Goal: Check status: Check status

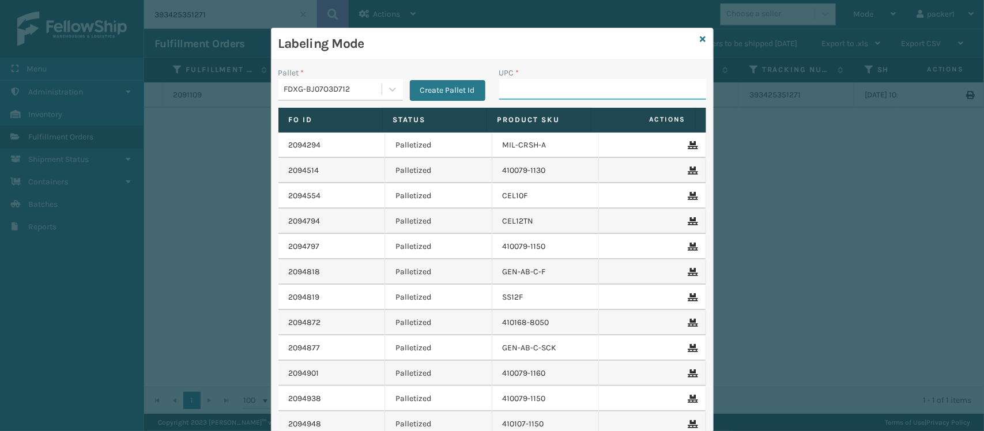
click at [604, 91] on input "UPC *" at bounding box center [602, 89] width 207 height 21
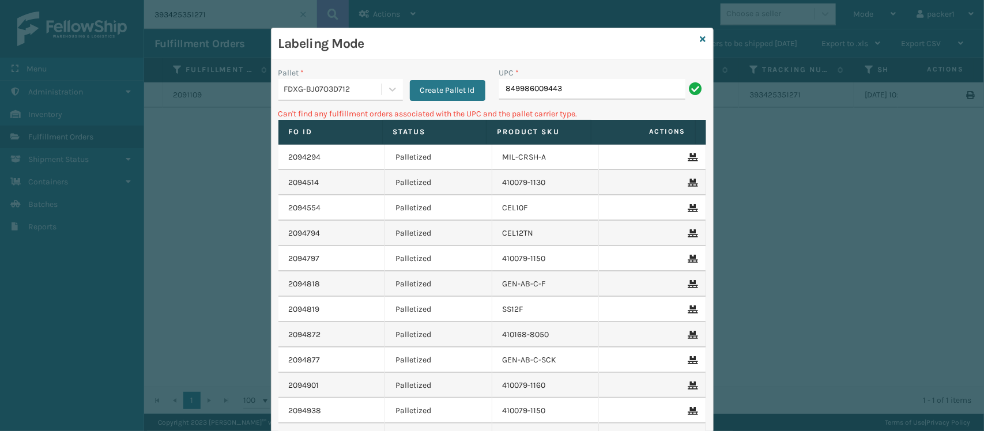
click at [344, 84] on div "FDXG-BJ07O3D712" at bounding box center [333, 90] width 99 height 12
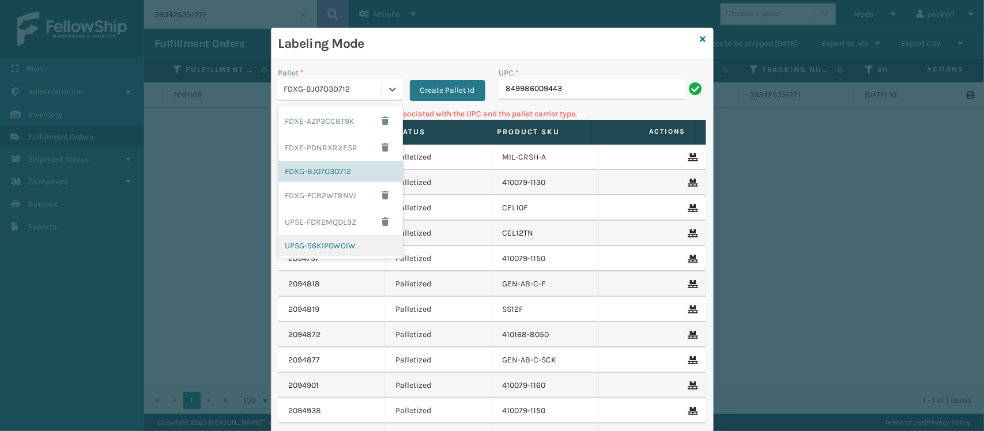
click at [303, 250] on div "UPSG-56KIP0WOIW" at bounding box center [341, 245] width 125 height 21
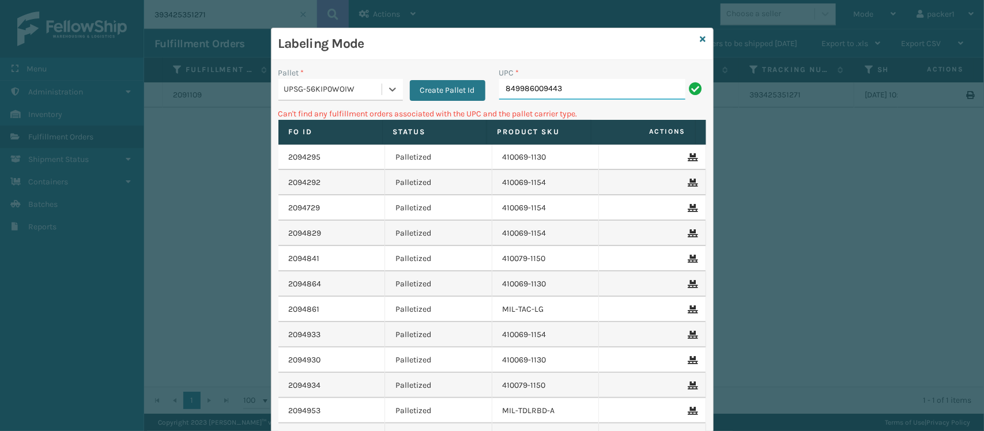
click at [585, 82] on input "849986009443" at bounding box center [592, 89] width 186 height 21
click at [346, 84] on div "UPSG-56KIP0WOIW" at bounding box center [333, 90] width 99 height 12
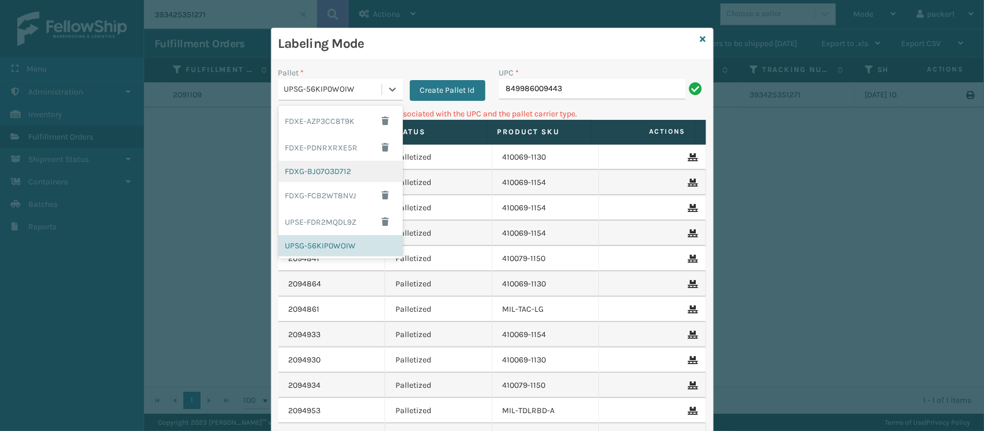
click at [326, 174] on div "FDXG-BJ07O3D712" at bounding box center [341, 171] width 125 height 21
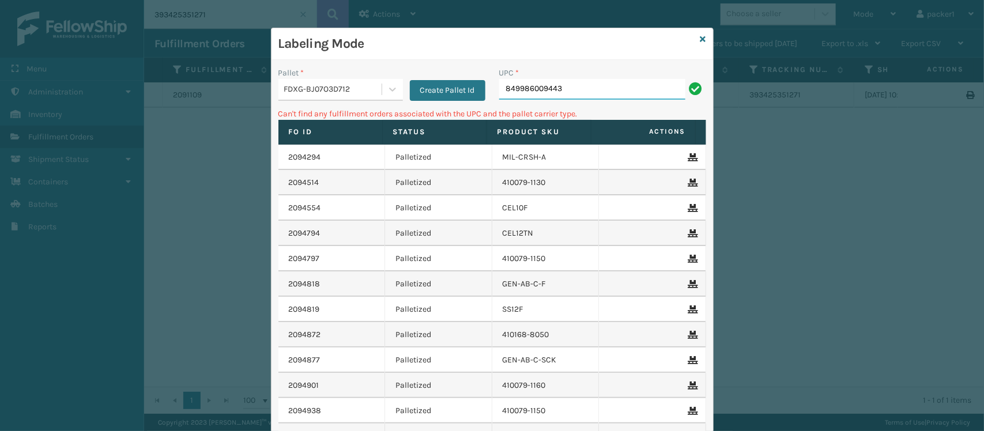
click at [623, 91] on input "849986009443" at bounding box center [592, 89] width 186 height 21
type input "8"
type input "410069-1170"
click at [315, 94] on div "FDXG-BJ07O3D712" at bounding box center [333, 90] width 99 height 12
drag, startPoint x: 326, startPoint y: 220, endPoint x: 287, endPoint y: 111, distance: 115.8
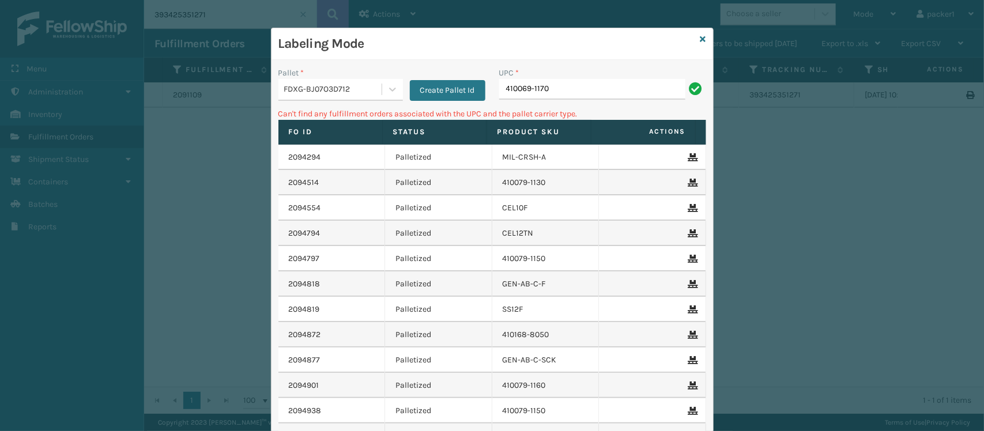
click at [287, 111] on p "Can't find any fulfillment orders associated with the UPC and the pallet carrie…" at bounding box center [493, 114] width 428 height 12
click at [296, 96] on div "FDXG-BJ07O3D712" at bounding box center [333, 90] width 99 height 12
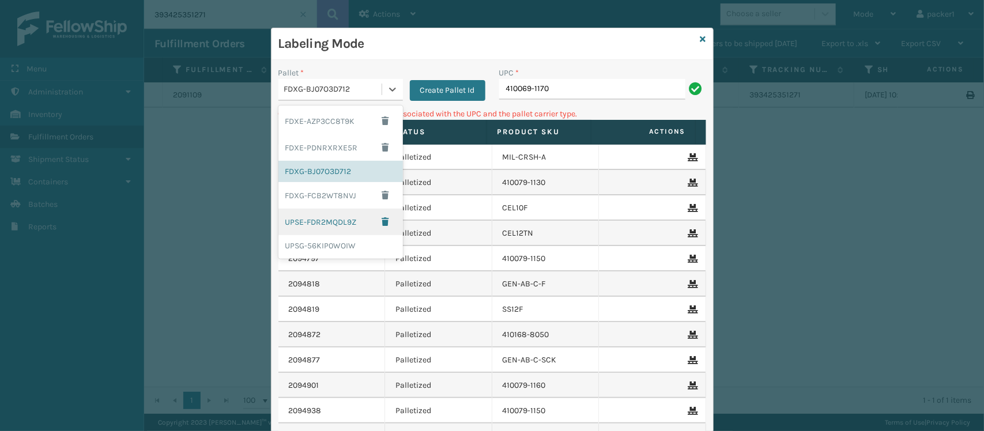
click at [299, 216] on div "UPSE-FDR2MQDL9Z" at bounding box center [341, 222] width 125 height 27
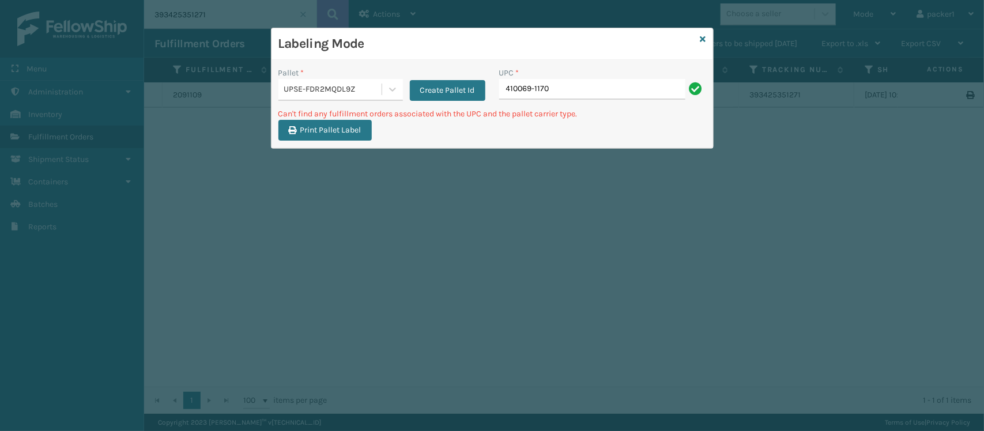
click at [572, 101] on div "UPC * 410069-1170" at bounding box center [602, 87] width 221 height 41
click at [590, 82] on input "410069-1170" at bounding box center [592, 89] width 186 height 21
click at [310, 98] on div "UPSE-FDR2MQDL9Z" at bounding box center [330, 89] width 103 height 19
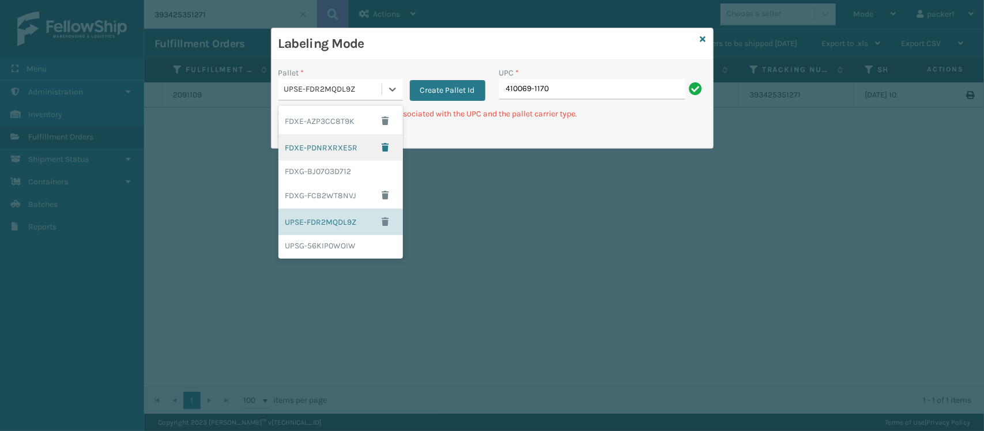
click at [326, 139] on div "FDXE-PDNRXRXE5R" at bounding box center [341, 147] width 125 height 27
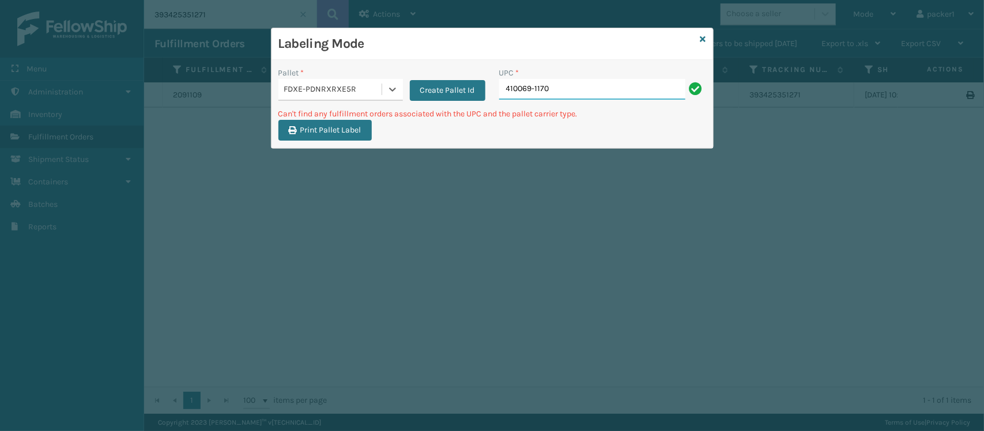
click at [586, 87] on input "410069-1170" at bounding box center [592, 89] width 186 height 21
type input "4"
click at [330, 89] on div "FDXE-PDNRXRXE5R" at bounding box center [333, 90] width 99 height 12
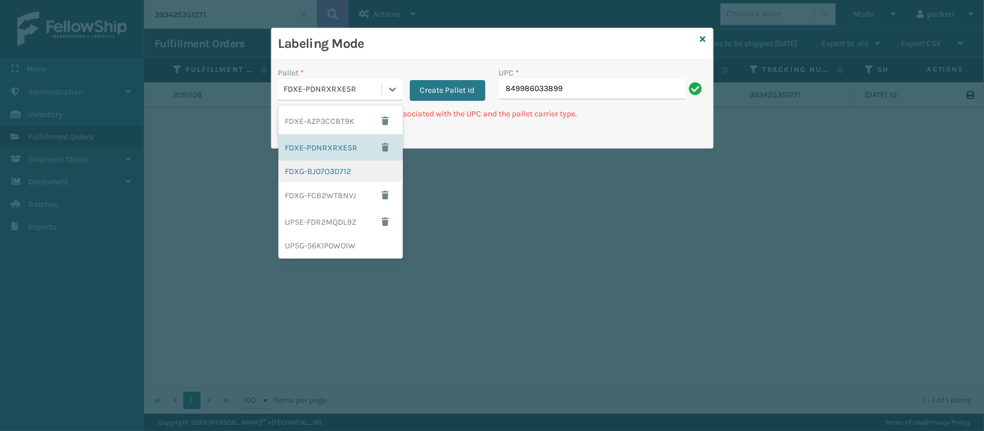
click at [330, 173] on div "FDXG-BJ07O3D712" at bounding box center [341, 171] width 125 height 21
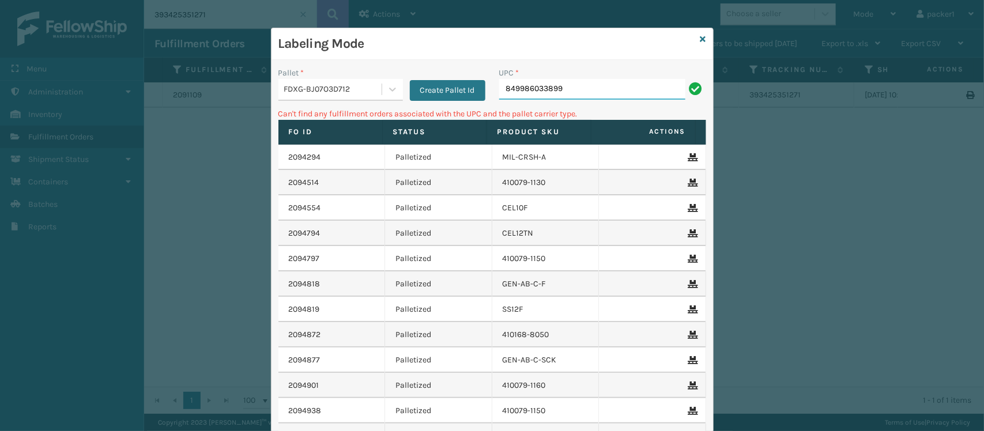
click at [625, 84] on input "849986033899" at bounding box center [592, 89] width 186 height 21
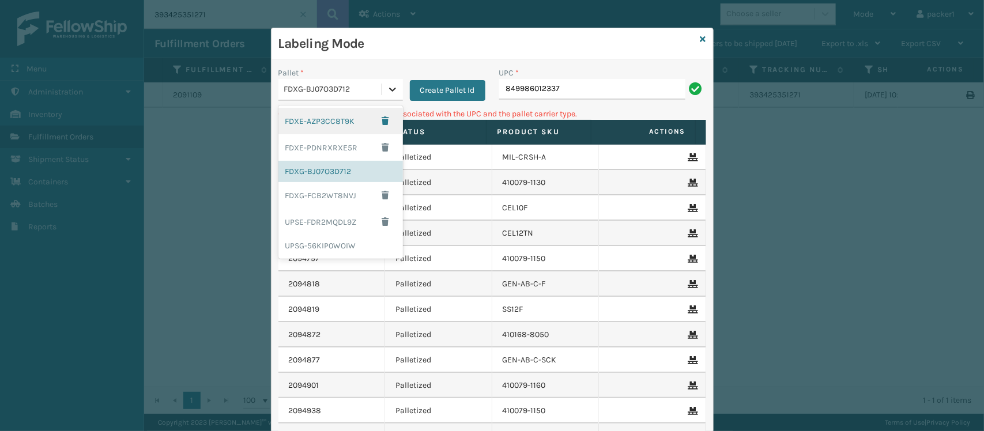
click at [387, 90] on icon at bounding box center [393, 90] width 12 height 12
click at [326, 249] on div "UPSG-56KIP0WOIW" at bounding box center [341, 245] width 125 height 21
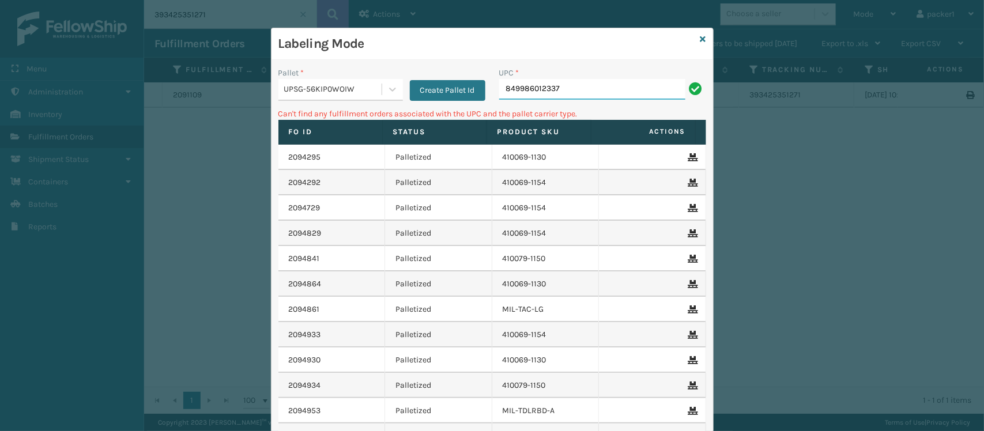
click at [564, 85] on input "849986012337" at bounding box center [592, 89] width 186 height 21
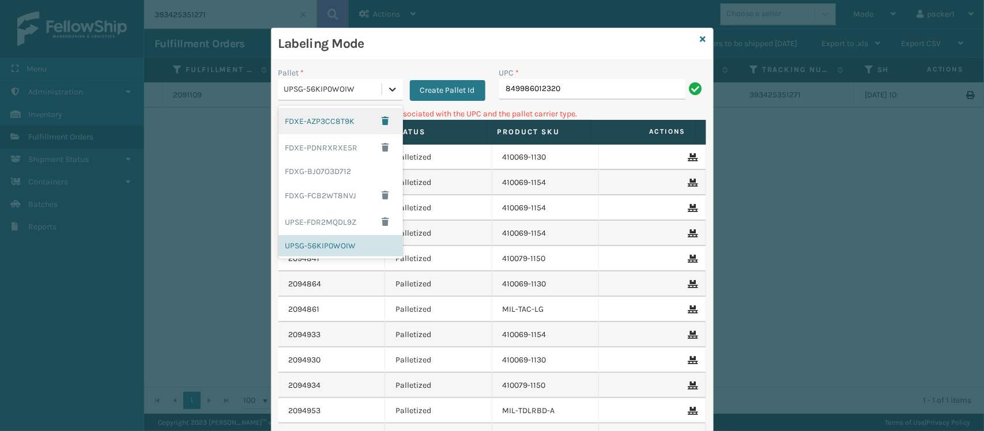
click at [390, 91] on icon at bounding box center [393, 90] width 12 height 12
click at [300, 166] on div "FDXG-BJ07O3D712" at bounding box center [341, 171] width 125 height 21
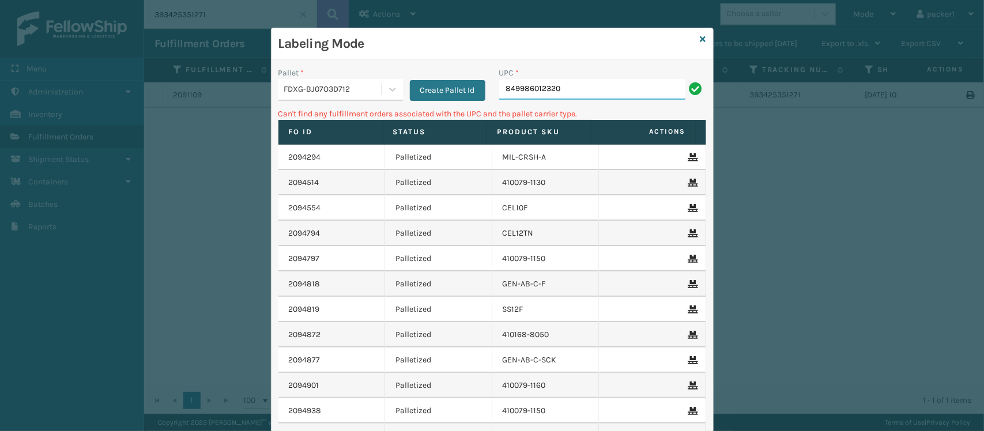
click at [575, 93] on input "849986012320" at bounding box center [592, 89] width 186 height 21
